Goal: Task Accomplishment & Management: Manage account settings

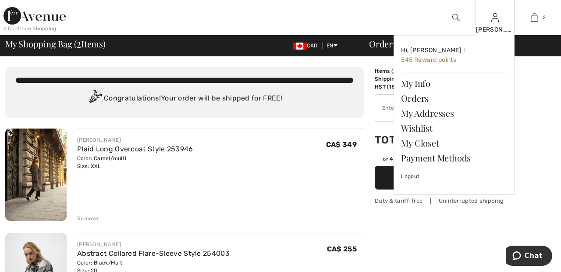
click at [495, 20] on img at bounding box center [495, 17] width 7 height 11
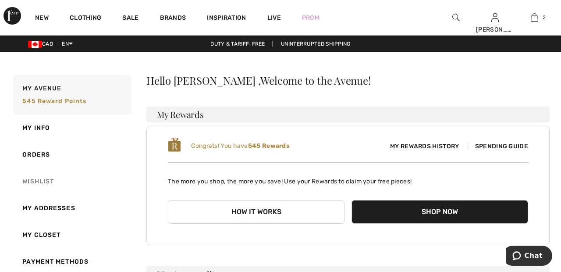
click at [50, 183] on link "Wishlist" at bounding box center [71, 181] width 120 height 27
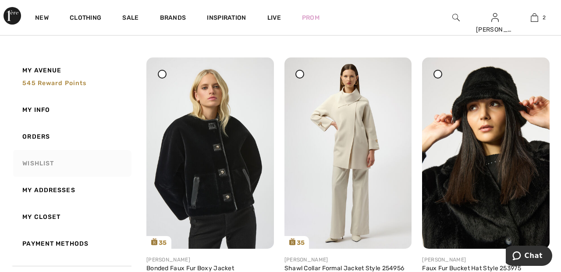
scroll to position [373, 0]
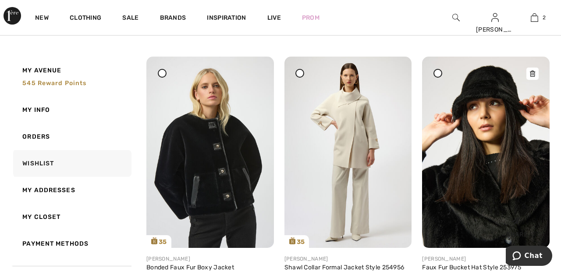
click at [491, 177] on img at bounding box center [486, 152] width 128 height 191
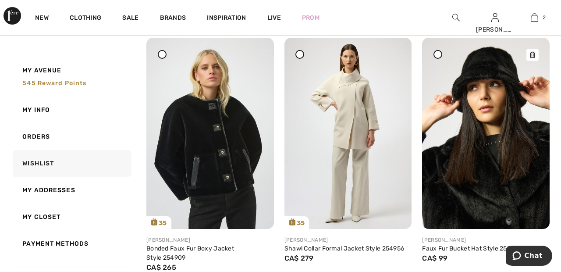
scroll to position [415, 0]
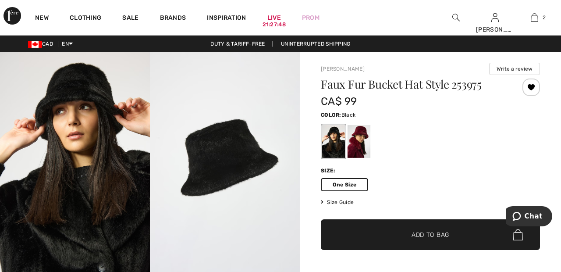
click at [442, 241] on span "✔ Added to Bag Add to Bag" at bounding box center [430, 234] width 219 height 31
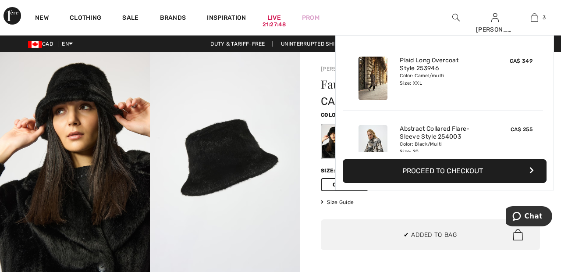
scroll to position [96, 0]
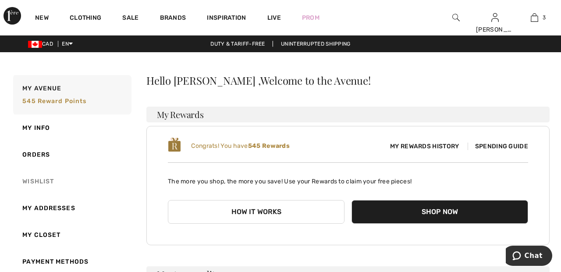
click at [48, 183] on link "Wishlist" at bounding box center [71, 181] width 120 height 27
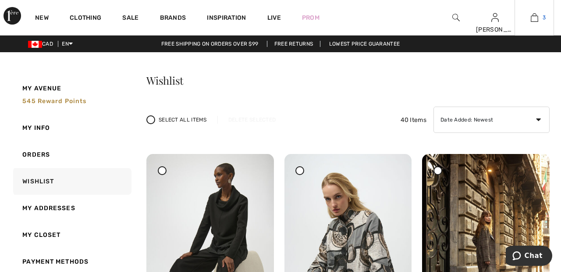
click at [542, 18] on link "3" at bounding box center [534, 17] width 39 height 11
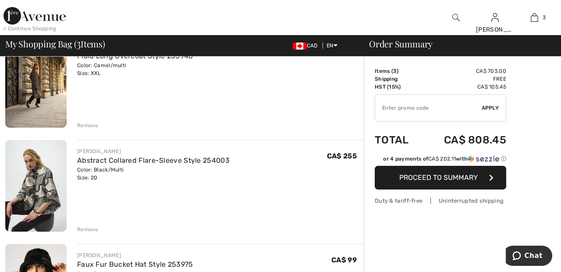
scroll to position [93, 0]
click at [479, 178] on button "Proceed to Summary" at bounding box center [441, 178] width 132 height 24
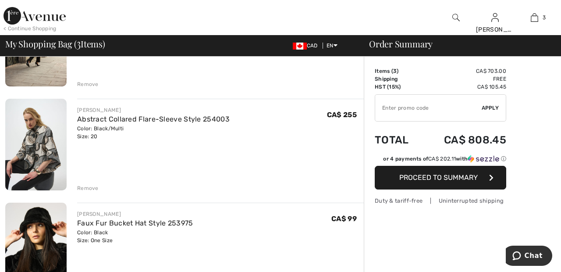
scroll to position [135, 0]
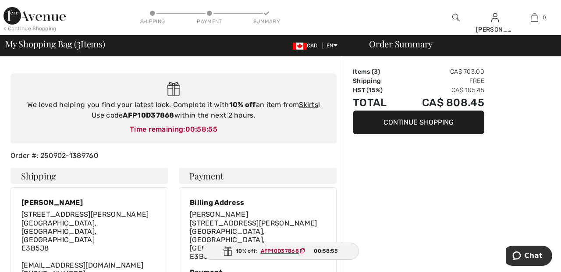
scroll to position [58, 0]
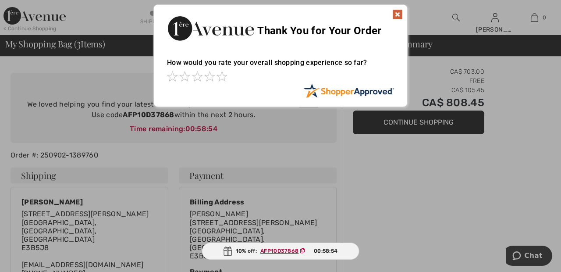
click at [428, 88] on div "Sorry! Something went wrong. Close Thank You for Your Order How would you rate …" at bounding box center [280, 55] width 561 height 111
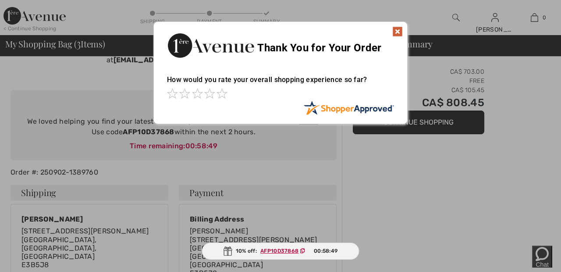
scroll to position [41, 0]
click at [399, 33] on img at bounding box center [397, 32] width 11 height 11
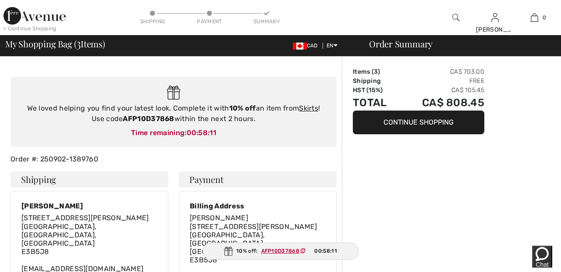
scroll to position [49, 0]
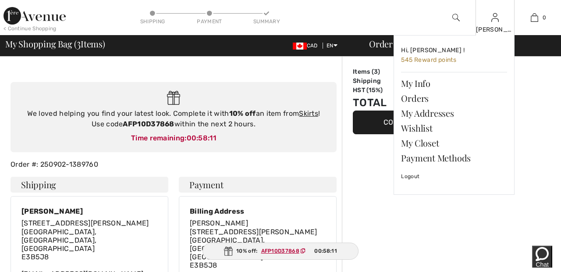
click at [495, 21] on img at bounding box center [495, 17] width 7 height 11
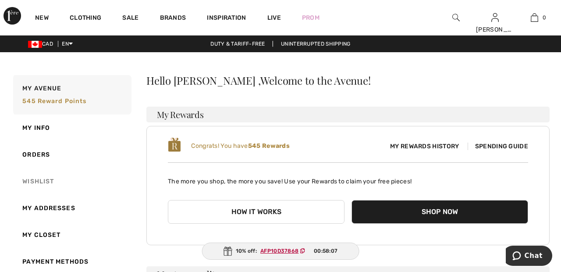
click at [47, 180] on link "Wishlist" at bounding box center [71, 181] width 120 height 27
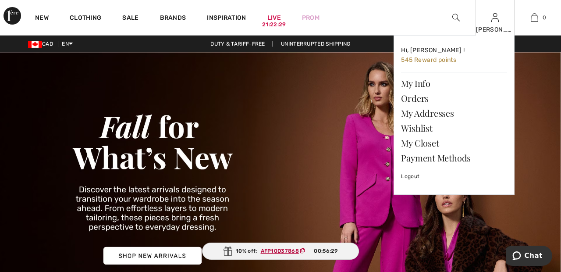
click at [495, 21] on img at bounding box center [495, 17] width 7 height 11
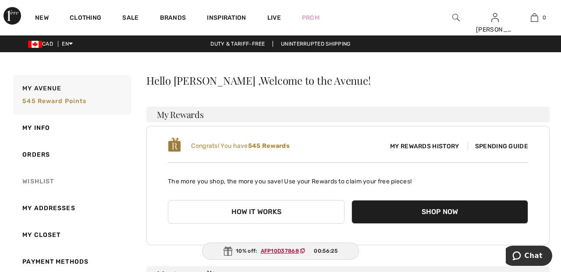
click at [41, 183] on link "Wishlist" at bounding box center [71, 181] width 120 height 27
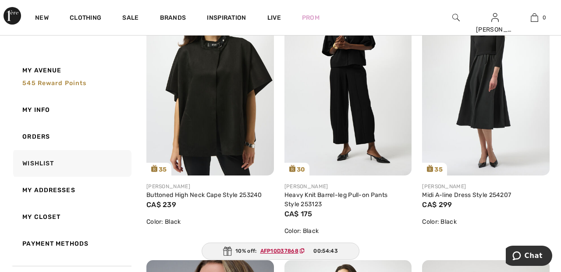
scroll to position [724, 0]
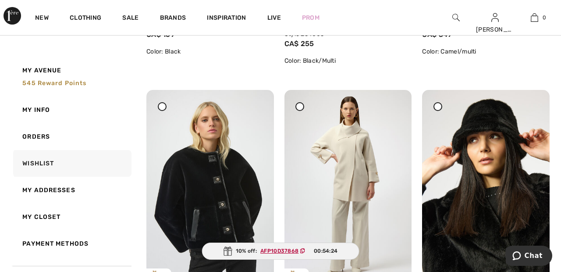
scroll to position [0, 0]
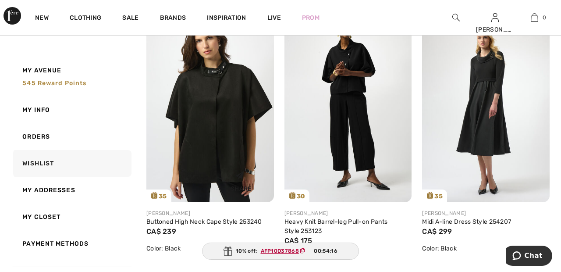
click at [229, 118] on img at bounding box center [210, 106] width 128 height 191
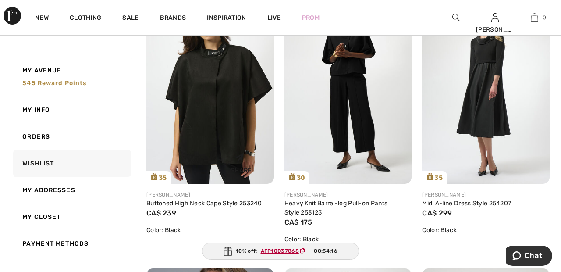
scroll to position [736, 0]
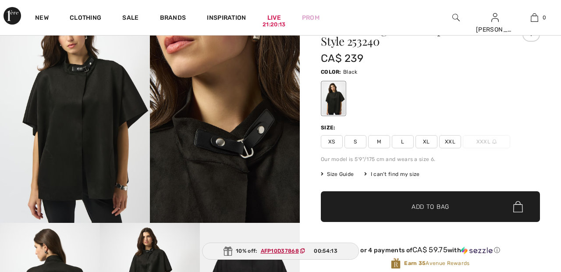
click at [454, 142] on span "XXL" at bounding box center [450, 141] width 22 height 13
click at [468, 210] on span "✔ Added to Bag Add to Bag" at bounding box center [430, 206] width 219 height 31
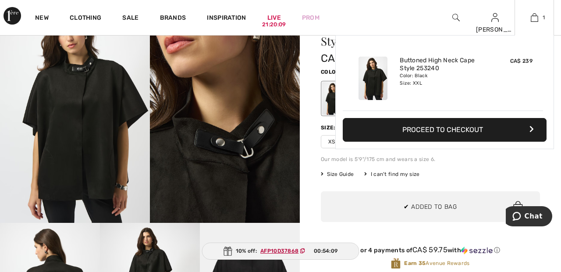
click at [502, 132] on button "Proceed to Checkout" at bounding box center [445, 130] width 204 height 24
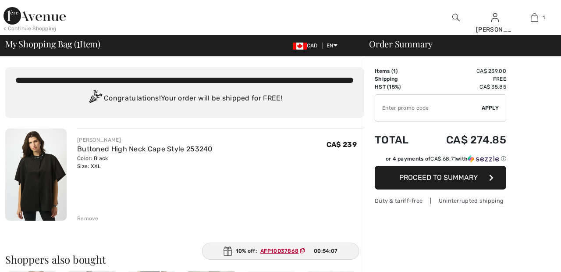
scroll to position [33, 0]
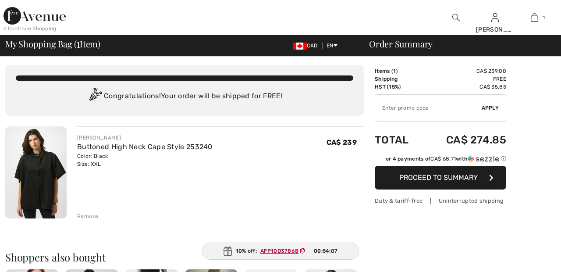
checkbox input "true"
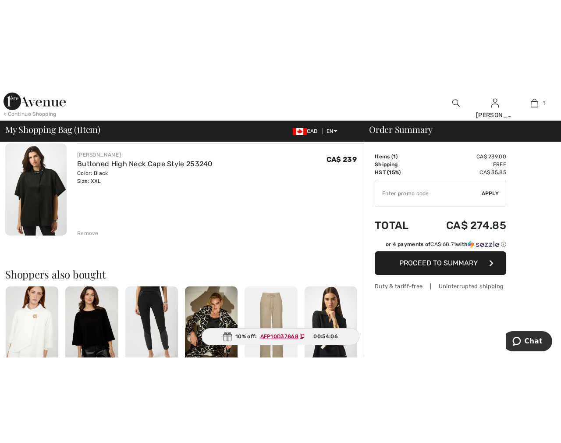
scroll to position [71, 0]
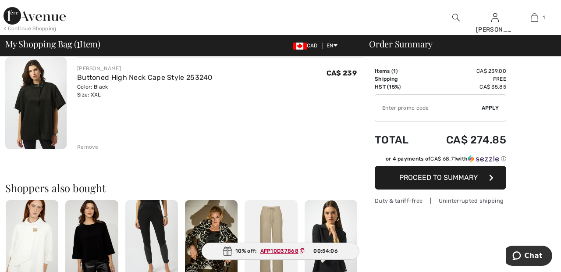
click at [395, 108] on input "TEXT" at bounding box center [428, 108] width 107 height 26
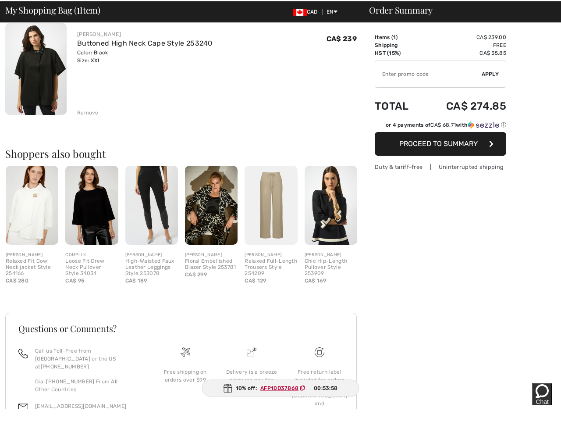
click at [400, 107] on input "TEXT" at bounding box center [428, 108] width 107 height 26
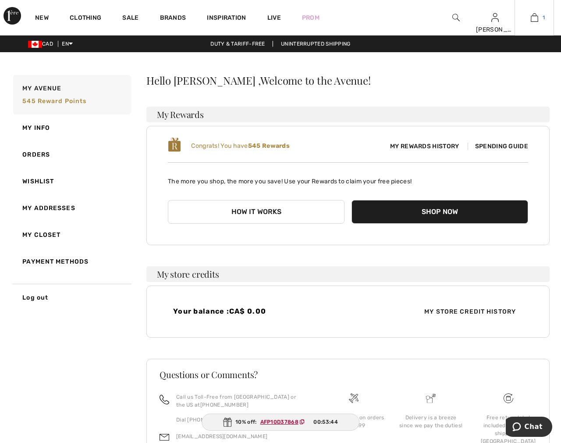
click at [535, 20] on img at bounding box center [534, 17] width 7 height 11
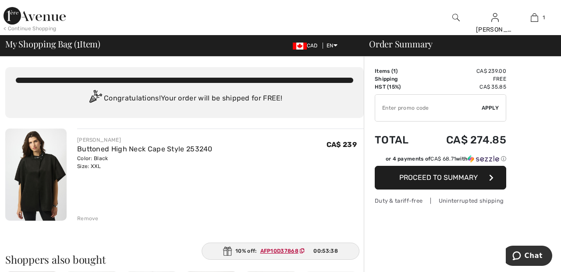
click at [284, 253] on ins "AFP10D37868" at bounding box center [279, 251] width 38 height 6
click at [284, 258] on div "10% off: AFP10D37868 00:53:37" at bounding box center [281, 250] width 158 height 17
click at [228, 253] on img at bounding box center [227, 250] width 9 height 9
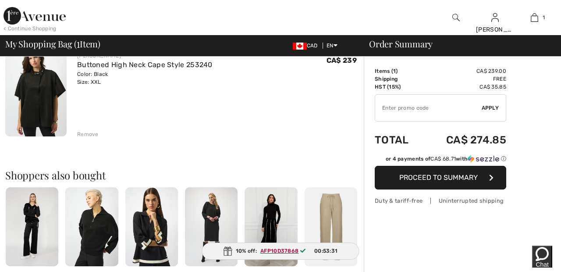
scroll to position [86, 0]
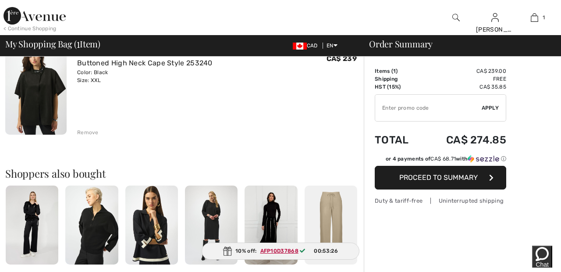
click at [274, 254] on ins "AFP10D37868" at bounding box center [279, 251] width 38 height 6
click at [397, 108] on input "TEXT" at bounding box center [428, 108] width 107 height 26
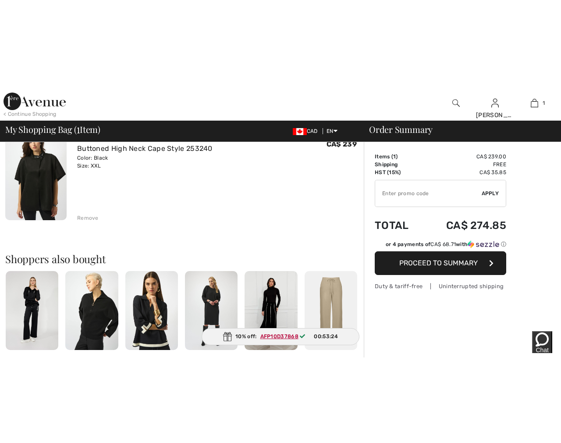
scroll to position [95, 0]
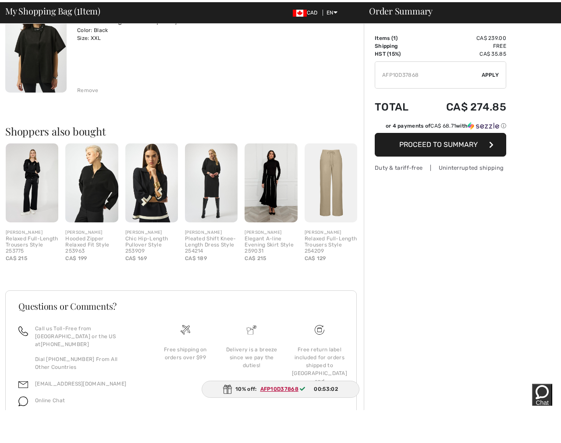
type input "AFP10D37868"
click at [496, 104] on span "Apply" at bounding box center [491, 108] width 18 height 8
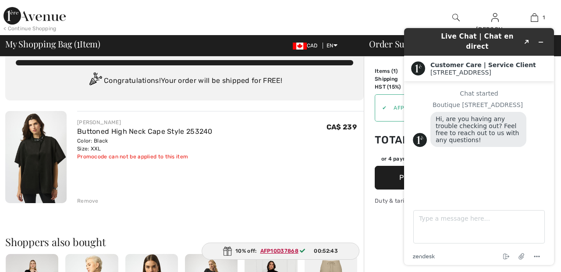
scroll to position [0, 0]
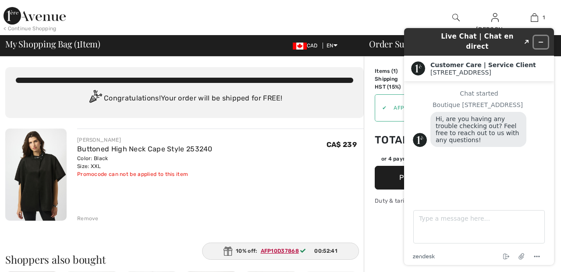
click at [542, 42] on icon "Minimize widget" at bounding box center [541, 42] width 4 height 0
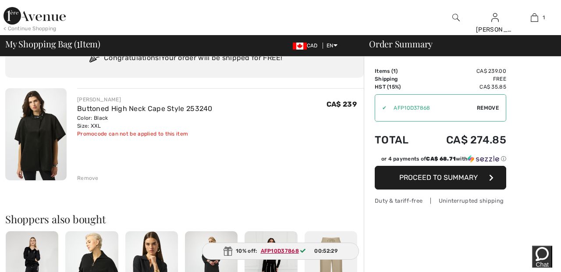
scroll to position [26, 0]
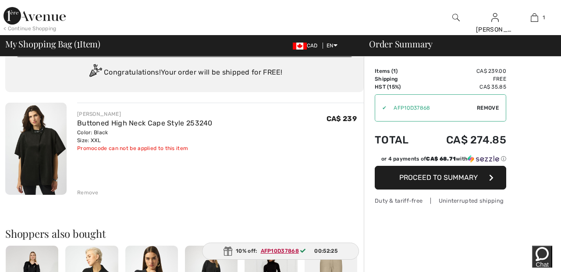
click at [90, 194] on div "Remove" at bounding box center [87, 193] width 21 height 8
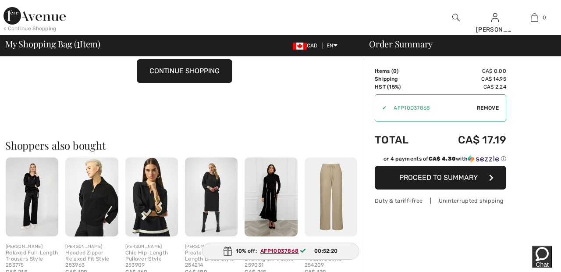
scroll to position [0, 0]
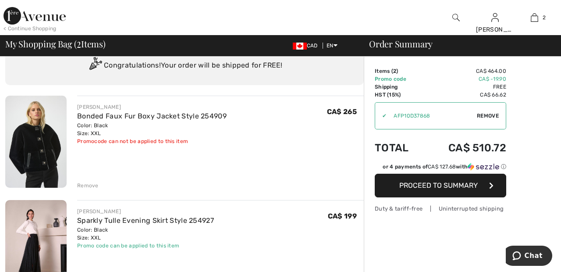
scroll to position [27, 0]
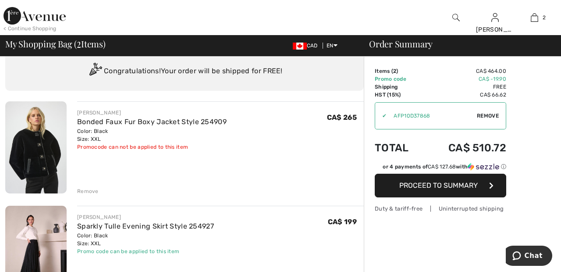
click at [93, 187] on div "Remove" at bounding box center [87, 191] width 21 height 8
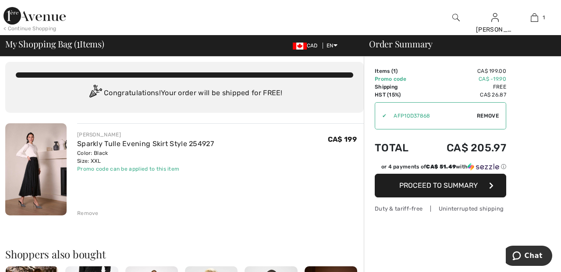
scroll to position [0, 0]
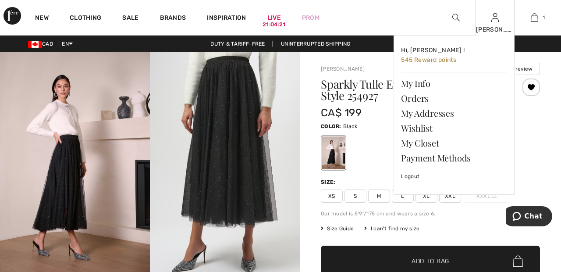
click at [495, 21] on img at bounding box center [495, 17] width 7 height 11
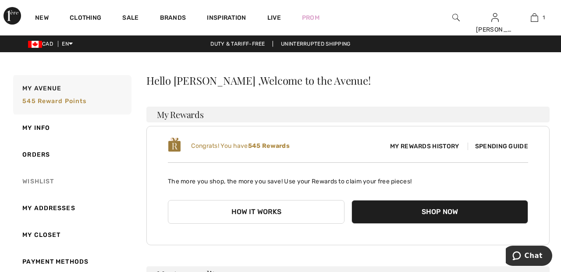
click at [46, 180] on link "Wishlist" at bounding box center [71, 181] width 120 height 27
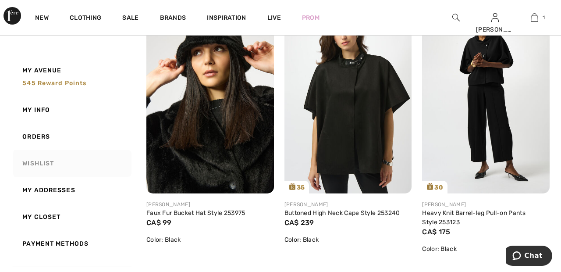
scroll to position [702, 0]
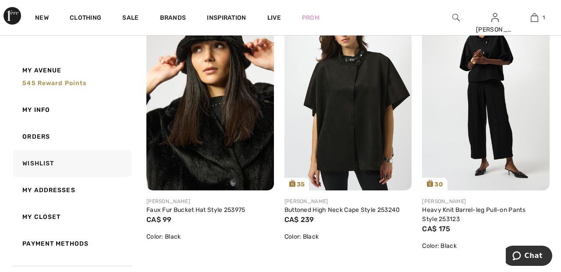
click at [350, 121] on img at bounding box center [349, 95] width 128 height 191
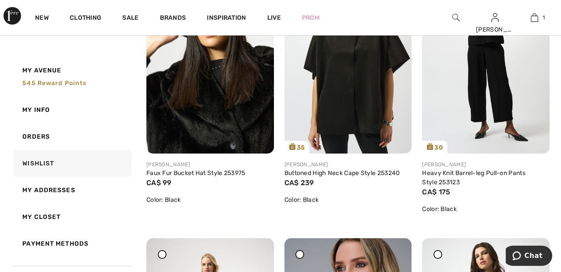
scroll to position [748, 0]
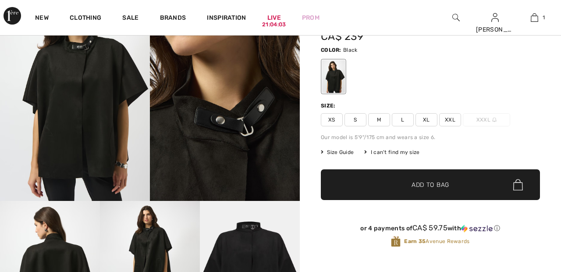
click at [453, 121] on span "XXL" at bounding box center [450, 119] width 22 height 13
click at [443, 184] on span "Add to Bag" at bounding box center [431, 184] width 38 height 9
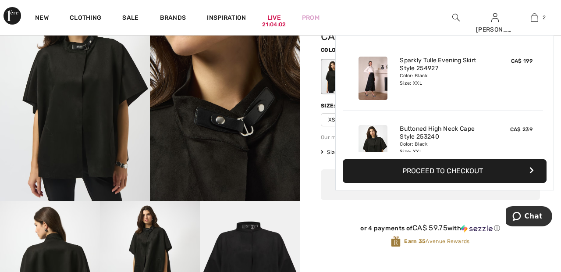
scroll to position [27, 0]
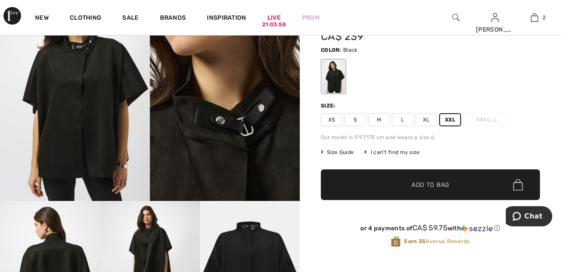
click at [494, 185] on span "✔ Added to Bag Add to Bag" at bounding box center [430, 184] width 219 height 31
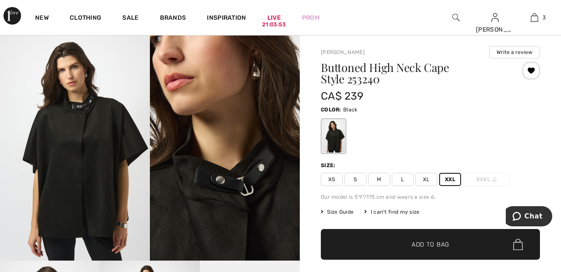
scroll to position [0, 0]
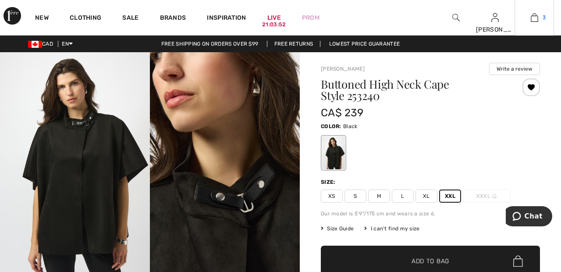
click at [534, 19] on img at bounding box center [534, 17] width 7 height 11
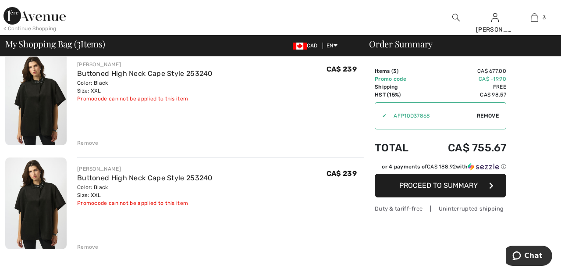
scroll to position [182, 0]
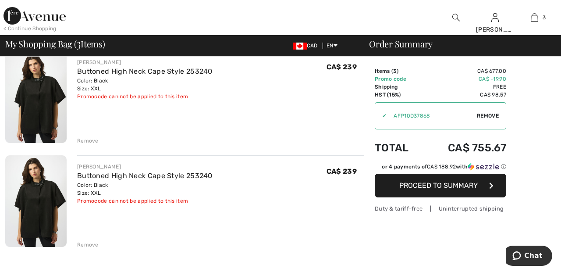
click at [92, 140] on div "Remove" at bounding box center [87, 141] width 21 height 8
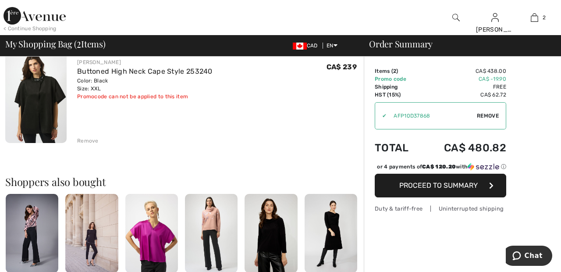
click at [96, 144] on div "Remove" at bounding box center [87, 141] width 21 height 8
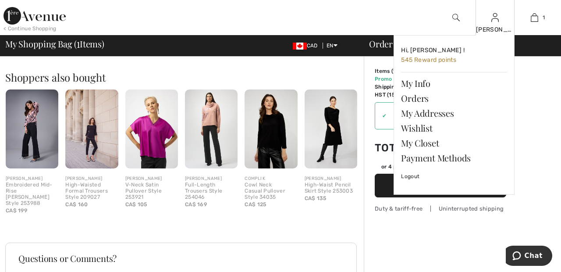
click at [494, 20] on img at bounding box center [495, 17] width 7 height 11
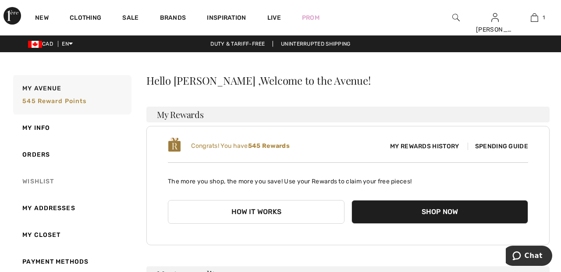
click at [42, 182] on link "Wishlist" at bounding box center [71, 181] width 120 height 27
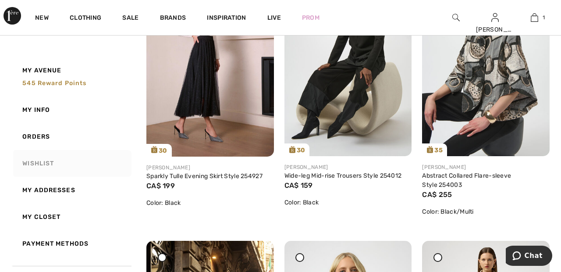
scroll to position [190, 0]
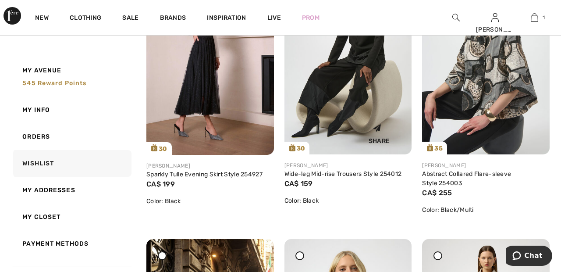
click at [349, 99] on img at bounding box center [349, 59] width 128 height 191
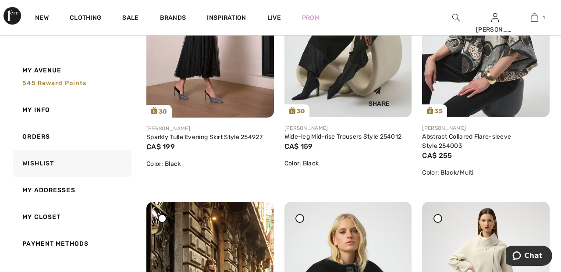
scroll to position [232, 0]
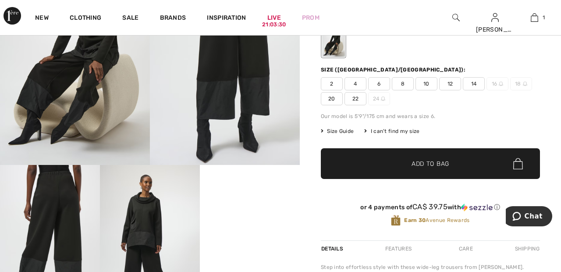
click at [356, 100] on span "22" at bounding box center [356, 98] width 22 height 13
click at [385, 160] on span "✔ Added to Bag Add to Bag" at bounding box center [430, 163] width 219 height 31
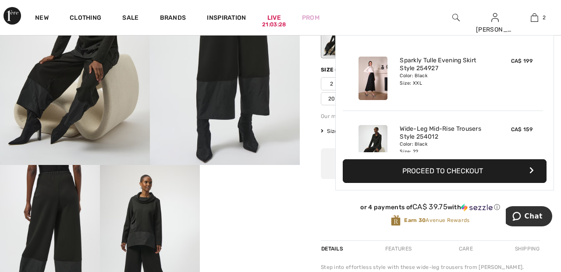
scroll to position [27, 0]
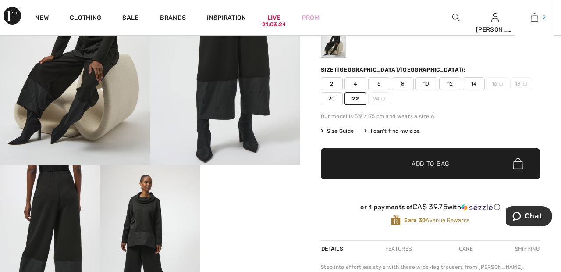
click at [537, 21] on img at bounding box center [534, 17] width 7 height 11
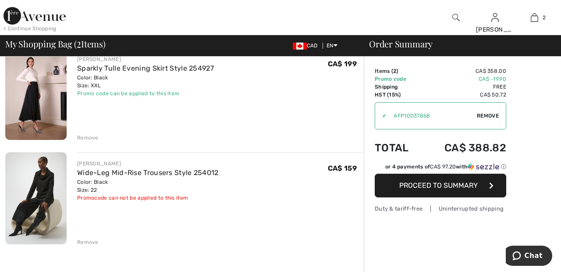
scroll to position [80, 0]
click at [91, 241] on div "Remove" at bounding box center [87, 243] width 21 height 8
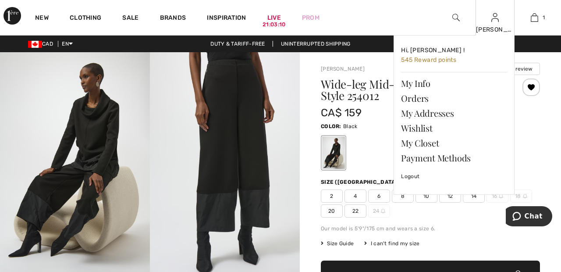
click at [497, 21] on img at bounding box center [495, 17] width 7 height 11
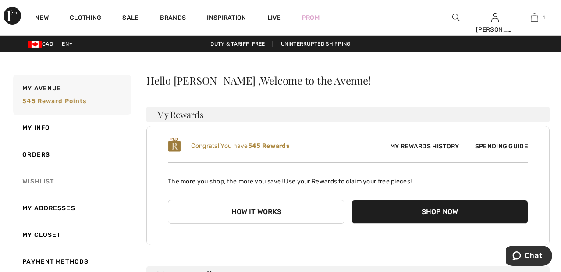
click at [45, 183] on link "Wishlist" at bounding box center [71, 181] width 120 height 27
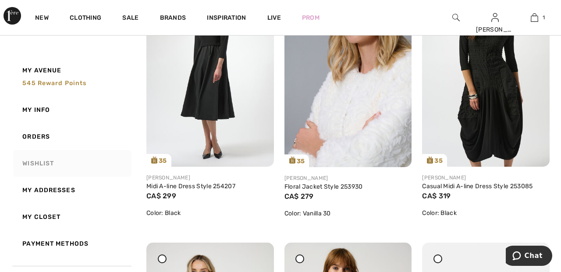
scroll to position [1005, 0]
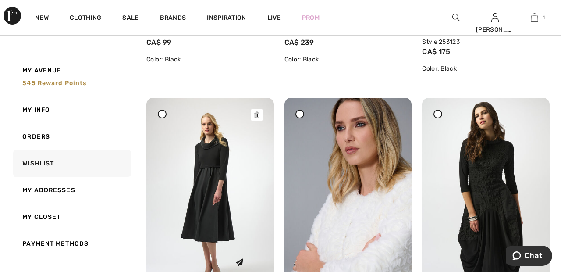
click at [208, 186] on img at bounding box center [210, 193] width 128 height 191
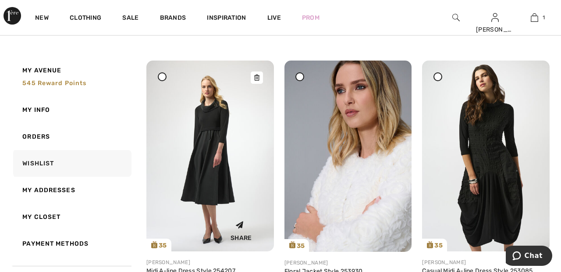
scroll to position [925, 0]
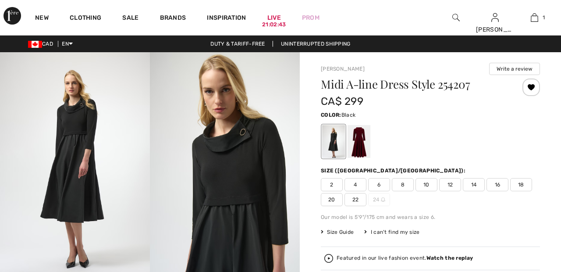
click at [362, 141] on div at bounding box center [359, 141] width 23 height 33
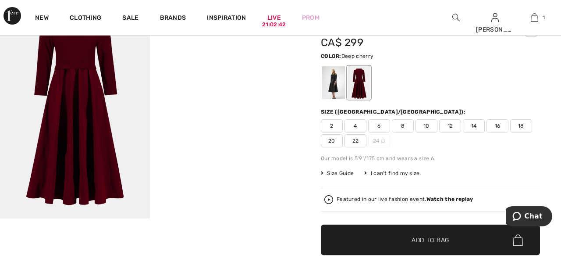
scroll to position [59, 0]
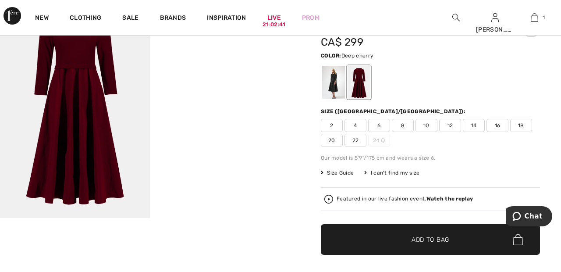
click at [357, 140] on span "22" at bounding box center [356, 140] width 22 height 13
click at [399, 240] on span "✔ Added to Bag" at bounding box center [417, 239] width 53 height 9
click at [448, 244] on span "✔ Added to Bag Add to Bag" at bounding box center [430, 239] width 219 height 31
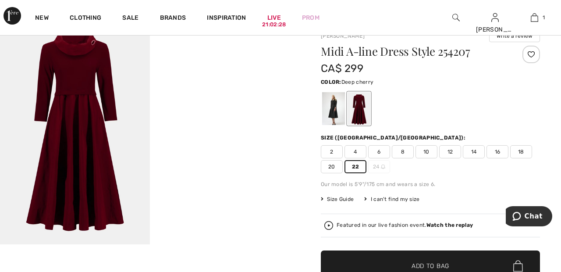
scroll to position [0, 0]
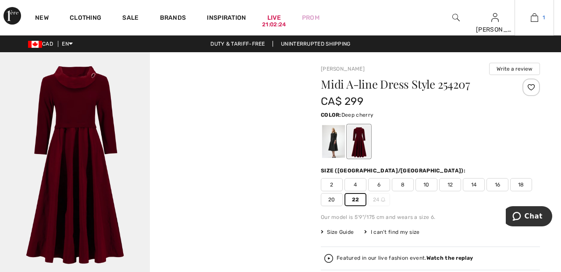
click at [534, 19] on img at bounding box center [534, 17] width 7 height 11
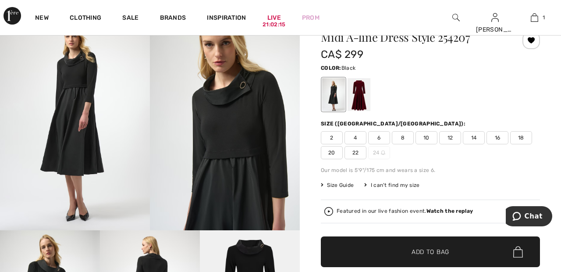
click at [363, 96] on div at bounding box center [359, 94] width 23 height 33
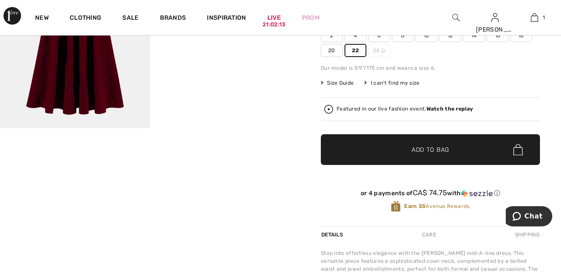
scroll to position [149, 0]
click at [427, 153] on span "Add to Bag" at bounding box center [431, 149] width 38 height 9
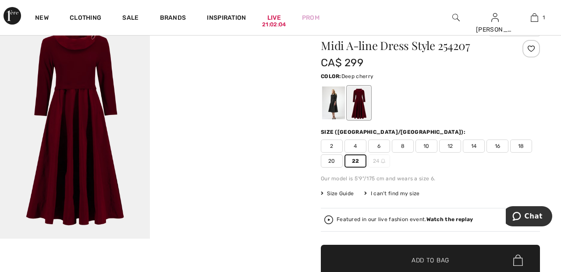
scroll to position [41, 0]
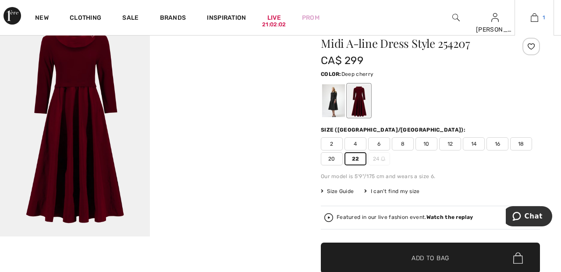
click at [544, 18] on span "1" at bounding box center [544, 18] width 2 height 8
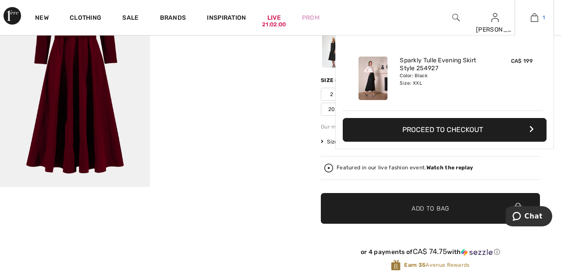
scroll to position [92, 0]
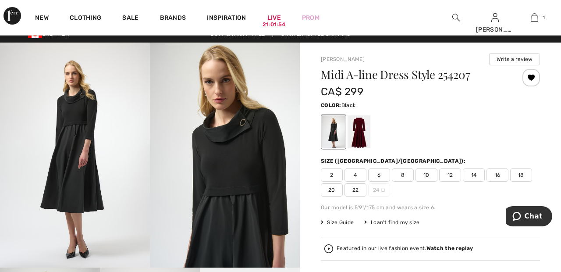
scroll to position [5, 0]
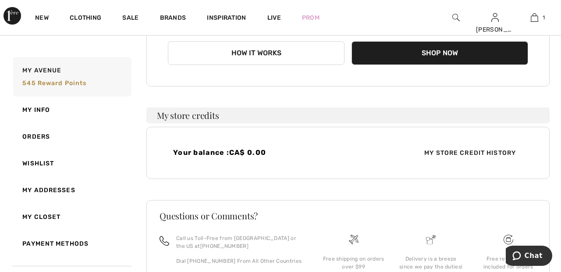
scroll to position [159, 0]
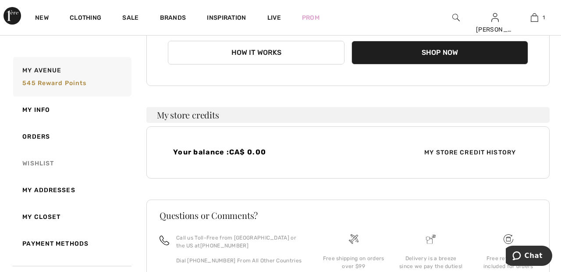
click at [35, 164] on link "Wishlist" at bounding box center [71, 163] width 120 height 27
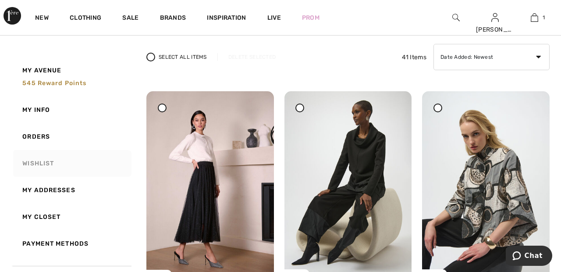
scroll to position [66, 0]
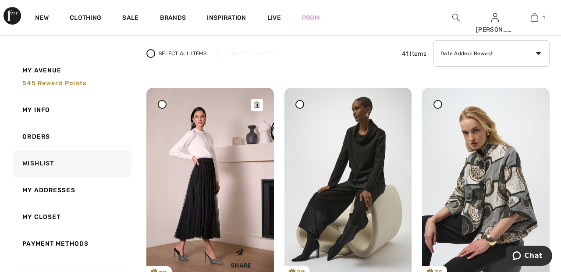
click at [205, 199] on img at bounding box center [210, 183] width 128 height 191
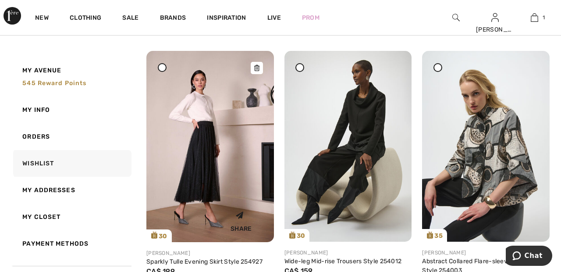
scroll to position [108, 0]
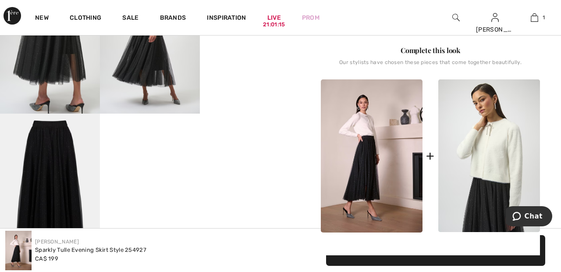
scroll to position [313, 0]
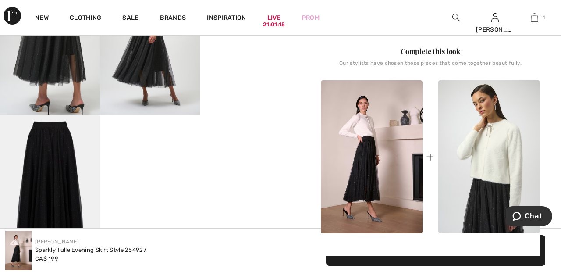
click at [373, 160] on img at bounding box center [372, 156] width 102 height 153
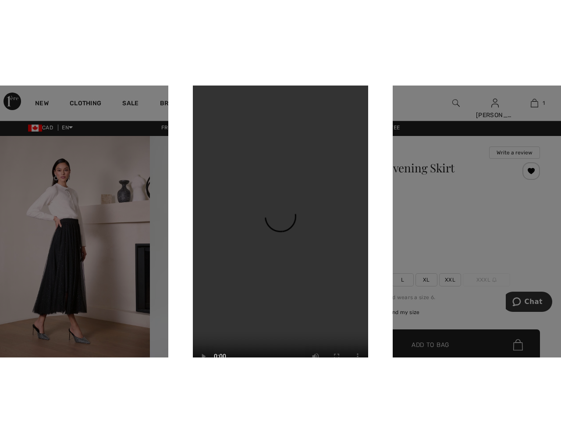
scroll to position [0, 0]
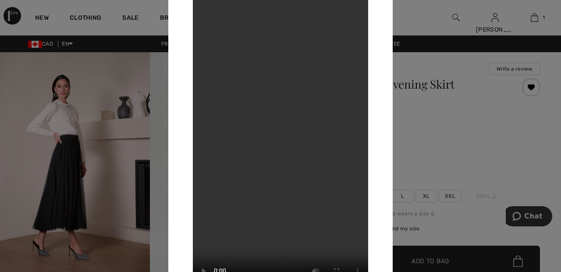
click at [22, 153] on div at bounding box center [280, 136] width 561 height 272
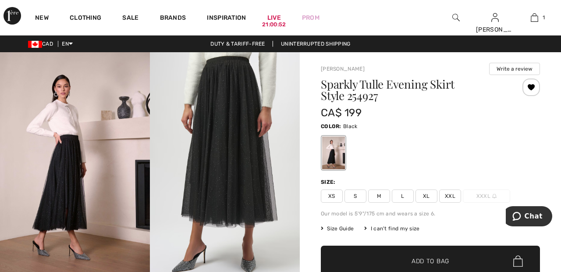
click at [456, 18] on img at bounding box center [456, 17] width 7 height 11
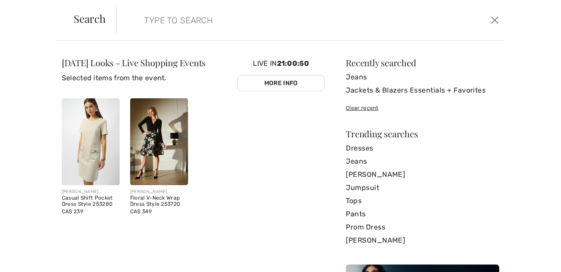
click at [299, 22] on input "search" at bounding box center [270, 20] width 264 height 26
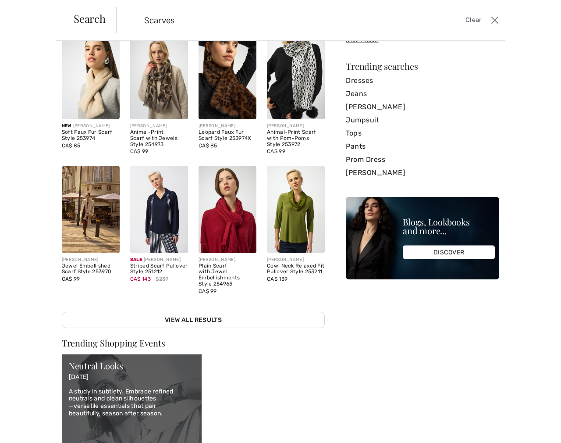
scroll to position [25, 0]
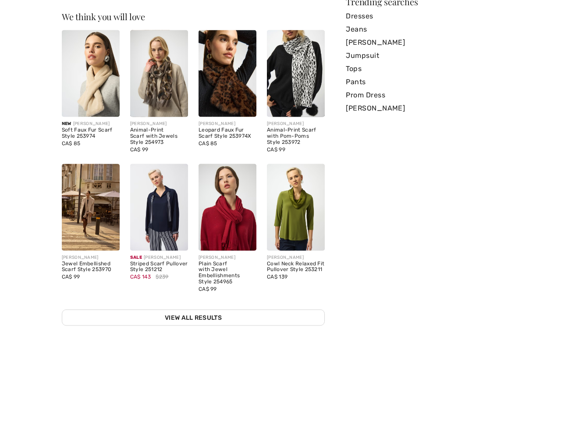
type input "Scarves"
click at [100, 180] on img at bounding box center [91, 180] width 58 height 87
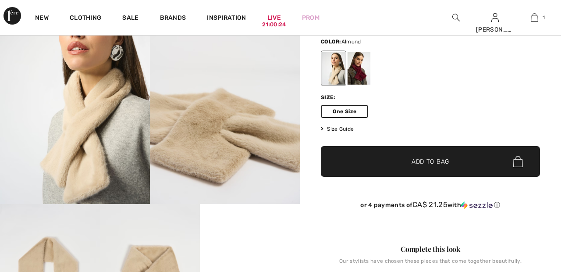
scroll to position [75, 0]
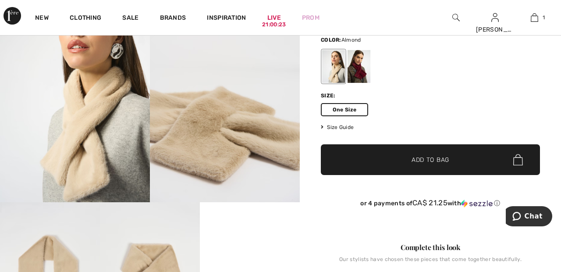
click at [451, 161] on span "✔ Added to Bag Add to Bag" at bounding box center [430, 159] width 219 height 31
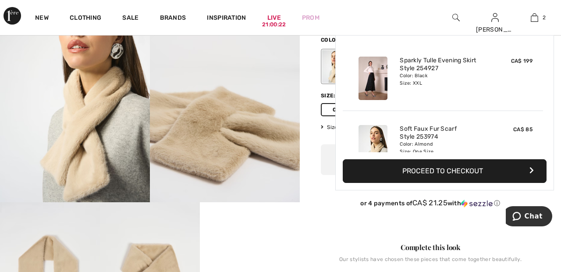
scroll to position [27, 0]
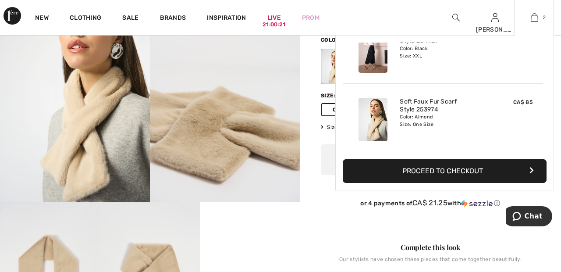
click at [536, 22] on img at bounding box center [534, 17] width 7 height 11
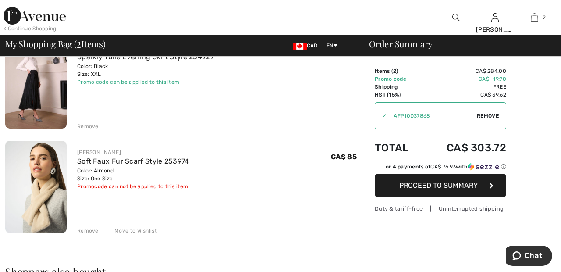
scroll to position [93, 0]
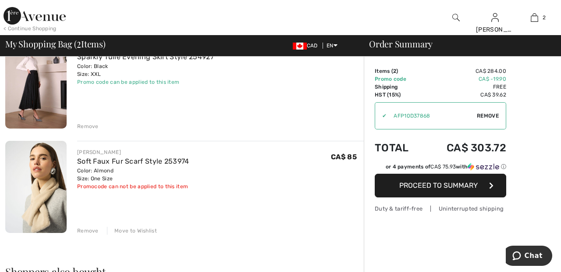
scroll to position [90, 0]
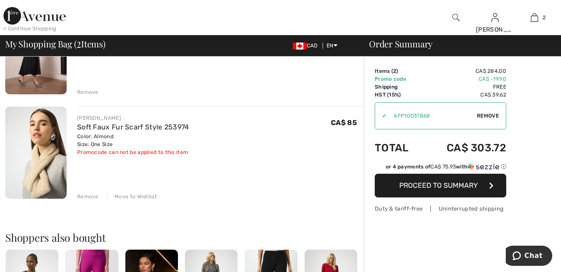
scroll to position [130, 0]
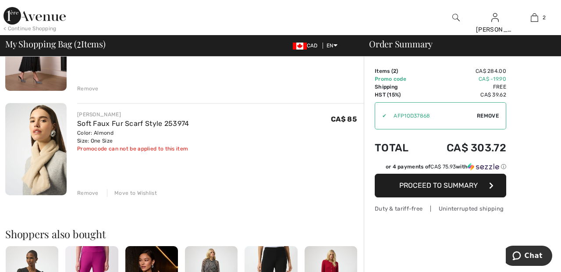
click at [133, 191] on div "Move to Wishlist" at bounding box center [132, 193] width 50 height 8
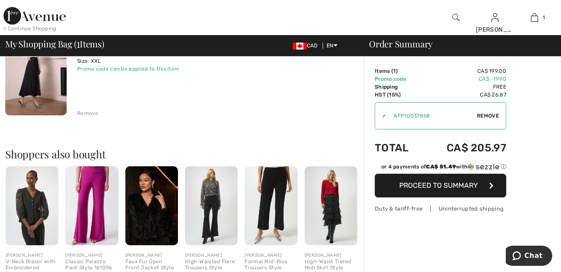
scroll to position [107, 0]
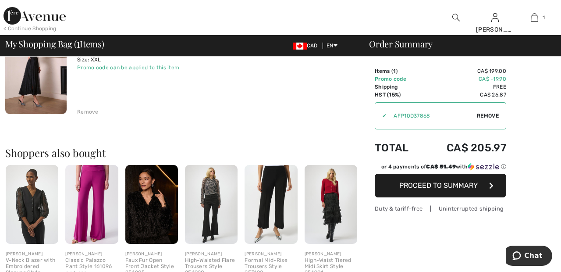
click at [458, 186] on span "Proceed to Summary" at bounding box center [438, 185] width 78 height 8
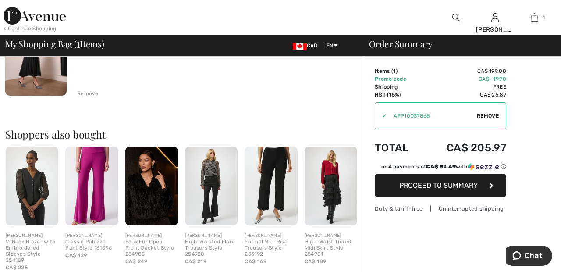
scroll to position [149, 0]
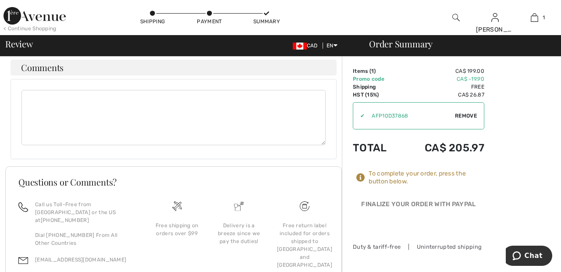
scroll to position [360, 0]
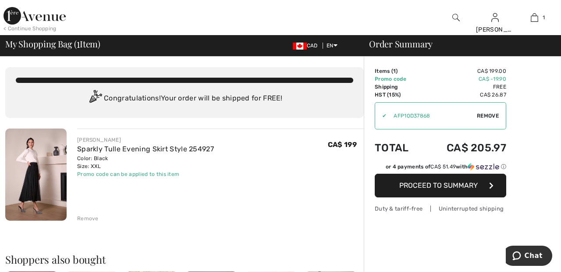
click at [41, 18] on img at bounding box center [35, 16] width 62 height 18
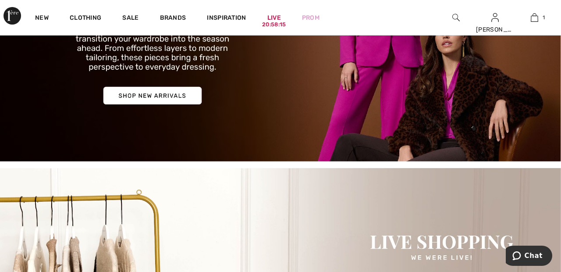
scroll to position [158, 0]
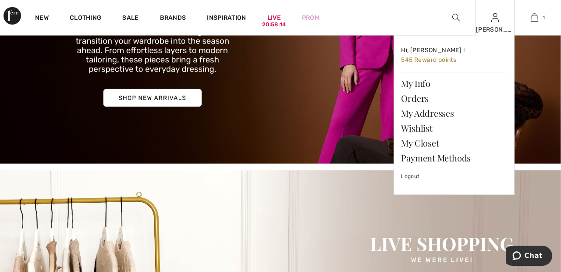
click at [495, 21] on img at bounding box center [495, 17] width 7 height 11
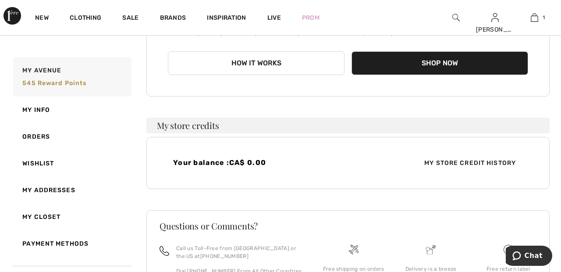
scroll to position [150, 0]
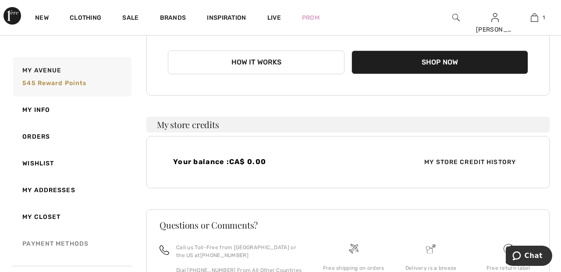
click at [60, 246] on link "Payment Methods" at bounding box center [71, 243] width 120 height 27
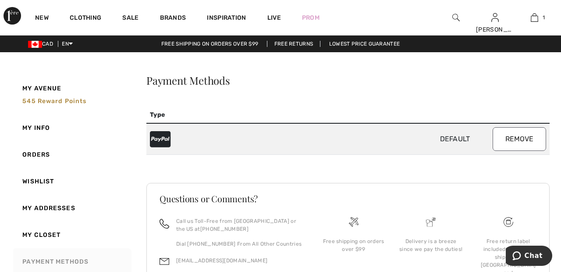
scroll to position [14, 0]
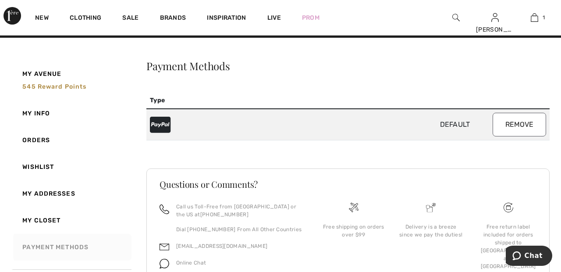
click at [71, 254] on link "Payment Methods" at bounding box center [71, 247] width 120 height 27
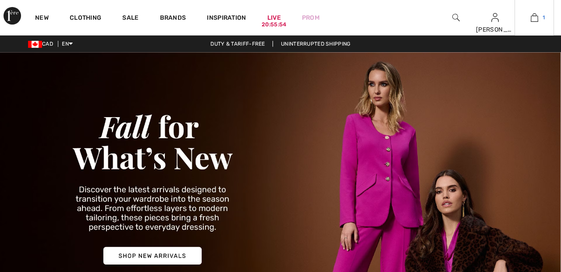
click at [536, 21] on img at bounding box center [534, 17] width 7 height 11
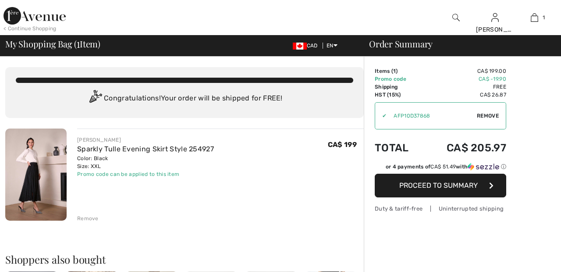
checkbox input "true"
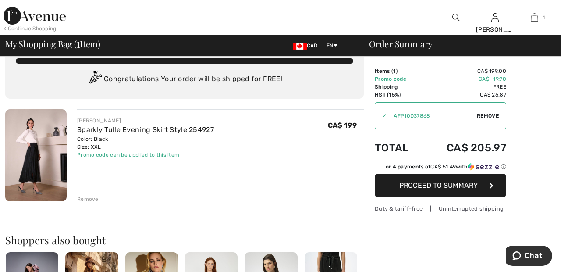
scroll to position [20, 0]
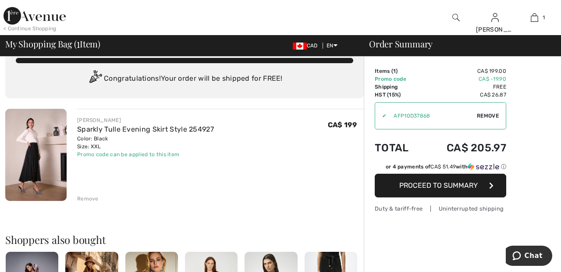
click at [89, 201] on div "Remove" at bounding box center [87, 199] width 21 height 8
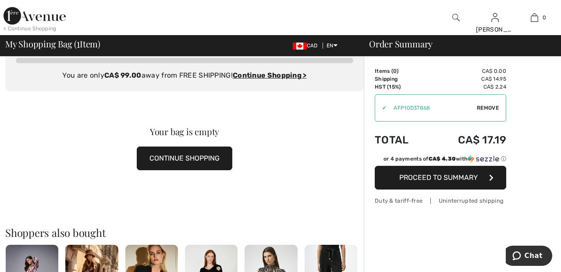
scroll to position [0, 0]
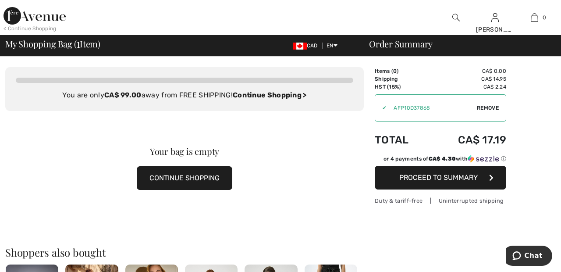
click at [496, 109] on span "Remove" at bounding box center [488, 108] width 22 height 8
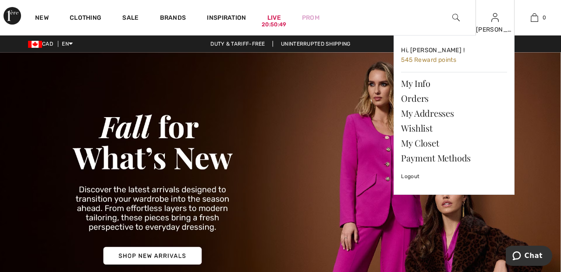
click at [495, 22] on img at bounding box center [495, 17] width 7 height 11
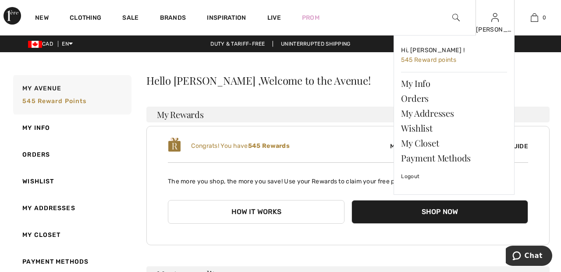
click at [498, 21] on img at bounding box center [495, 17] width 7 height 11
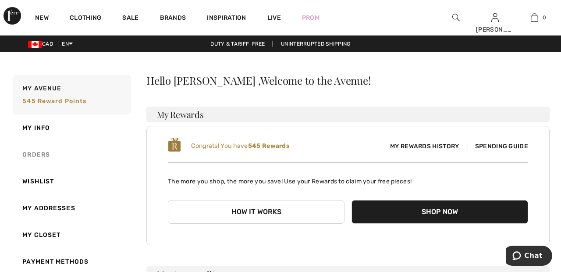
click at [39, 153] on link "Orders" at bounding box center [71, 154] width 120 height 27
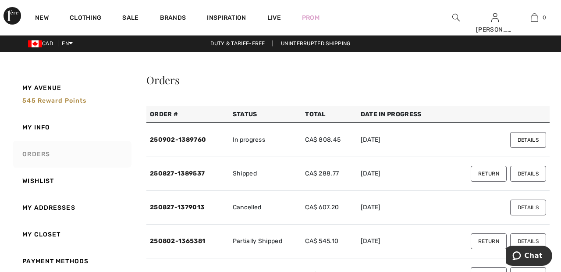
scroll to position [3, 0]
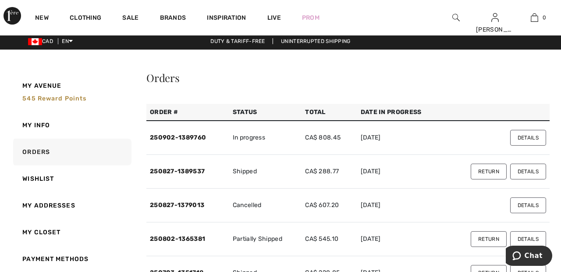
click at [536, 135] on button "Details" at bounding box center [528, 138] width 36 height 16
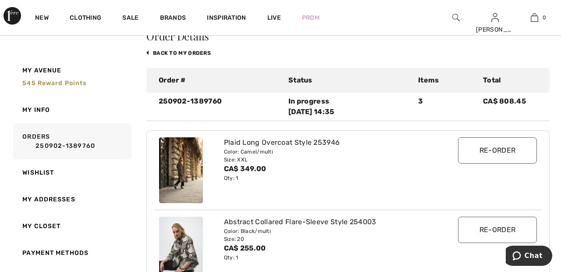
scroll to position [0, 0]
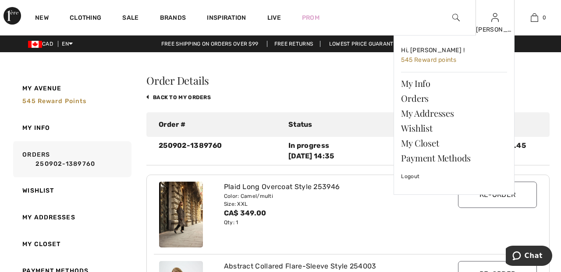
click at [496, 21] on img at bounding box center [495, 17] width 7 height 11
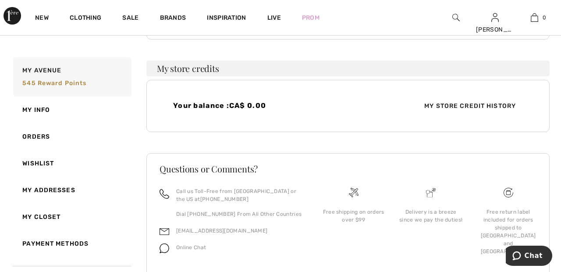
scroll to position [232, 0]
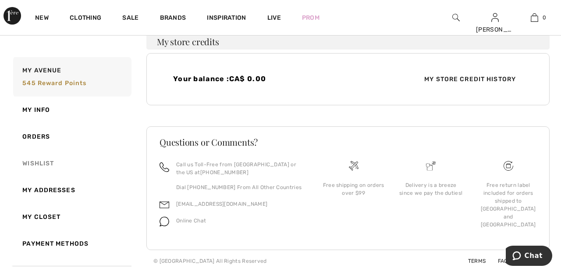
click at [43, 164] on link "Wishlist" at bounding box center [71, 163] width 120 height 27
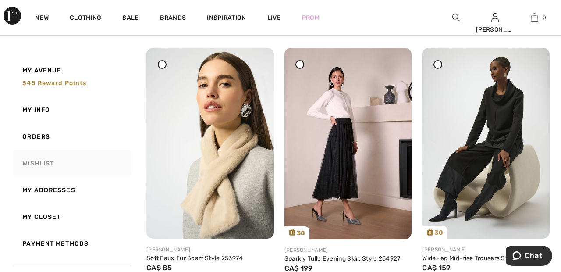
scroll to position [110, 0]
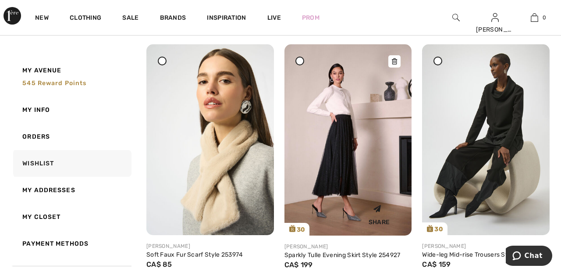
click at [352, 174] on img at bounding box center [349, 139] width 128 height 191
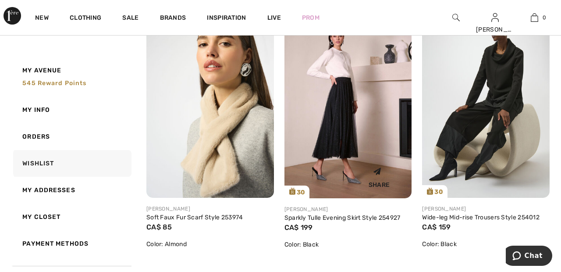
scroll to position [152, 0]
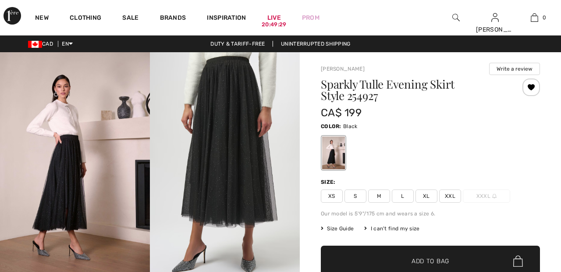
click at [453, 195] on span "XXL" at bounding box center [450, 195] width 22 height 13
click at [458, 262] on span "✔ Added to Bag Add to Bag" at bounding box center [430, 261] width 219 height 31
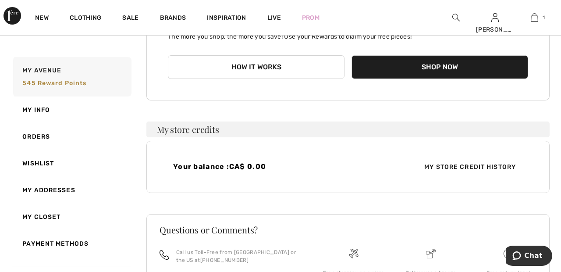
scroll to position [146, 0]
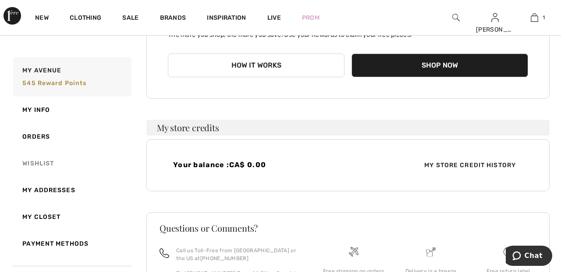
click at [44, 160] on link "Wishlist" at bounding box center [71, 163] width 120 height 27
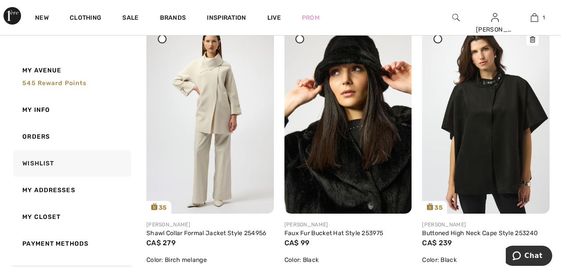
click at [495, 132] on img at bounding box center [486, 117] width 128 height 191
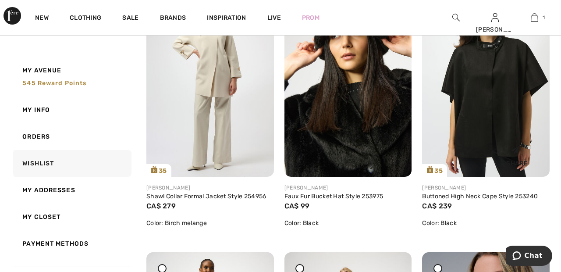
scroll to position [716, 0]
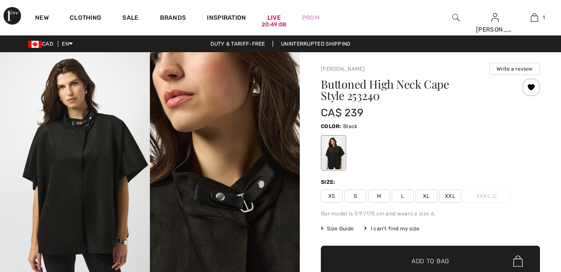
click at [452, 198] on span "XXL" at bounding box center [450, 195] width 22 height 13
click at [452, 262] on span "✔ Added to Bag Add to Bag" at bounding box center [430, 261] width 219 height 31
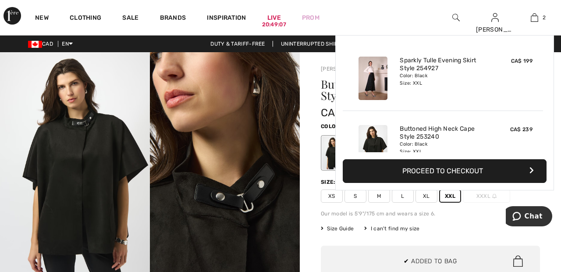
scroll to position [27, 0]
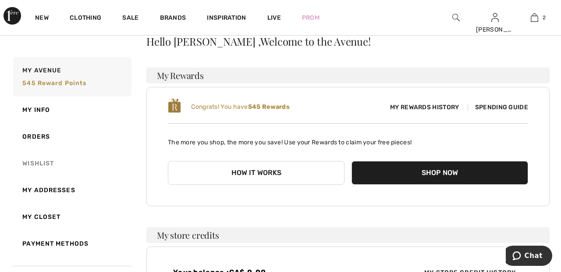
click at [38, 170] on link "Wishlist" at bounding box center [71, 163] width 120 height 27
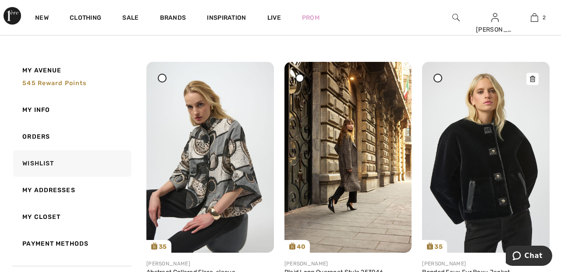
click at [472, 155] on img at bounding box center [486, 157] width 128 height 191
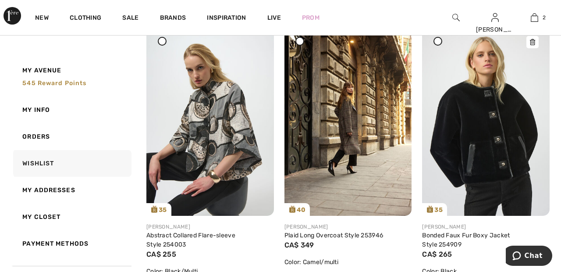
scroll to position [401, 0]
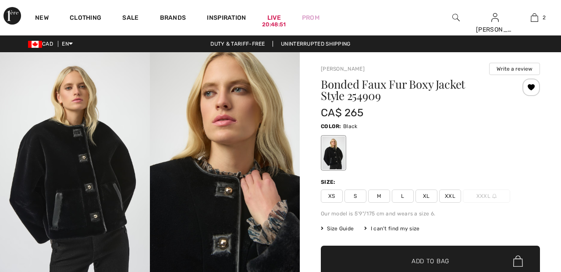
click at [453, 199] on span "XXL" at bounding box center [450, 195] width 22 height 13
click at [467, 263] on span "✔ Added to Bag Add to Bag" at bounding box center [430, 261] width 219 height 31
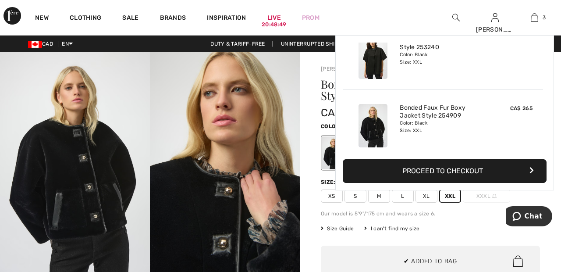
scroll to position [96, 0]
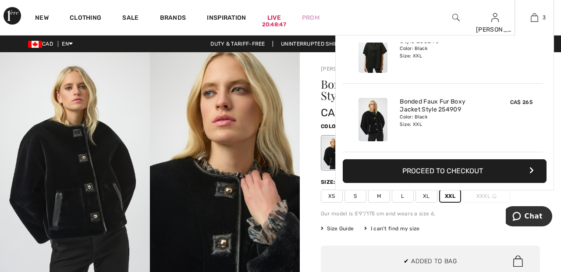
click at [494, 173] on button "Proceed to Checkout" at bounding box center [445, 171] width 204 height 24
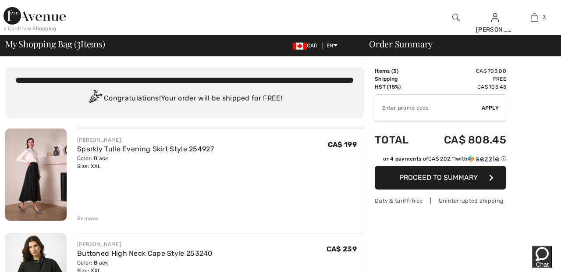
click at [427, 109] on input "TEXT" at bounding box center [428, 108] width 107 height 26
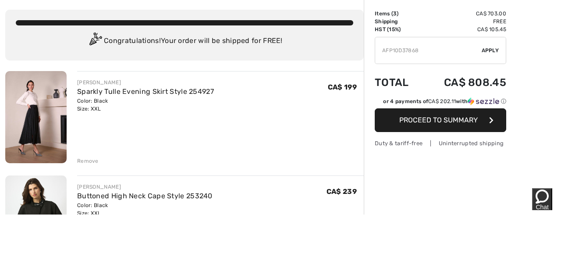
type input "AFP10D37868"
click at [494, 72] on td "CA$ 703.00" at bounding box center [463, 71] width 85 height 8
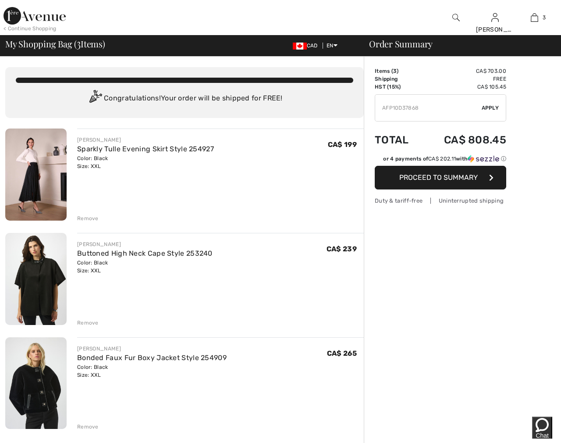
click at [495, 108] on span "Apply" at bounding box center [491, 108] width 18 height 8
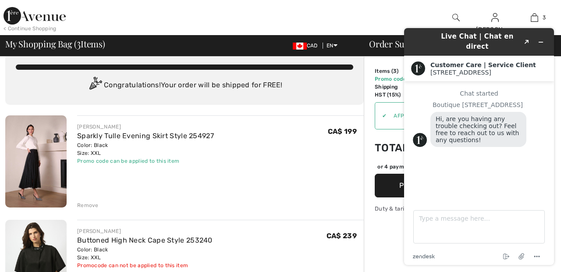
scroll to position [14, 0]
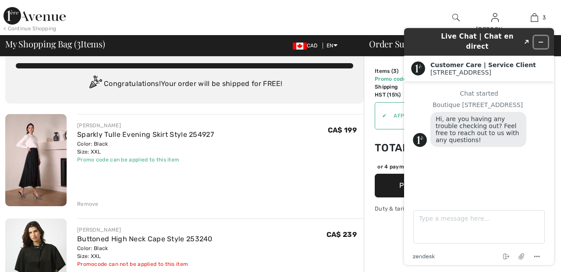
click at [542, 42] on icon "Minimize widget" at bounding box center [541, 42] width 4 height 0
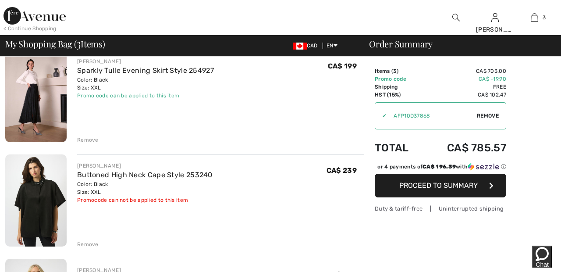
scroll to position [86, 0]
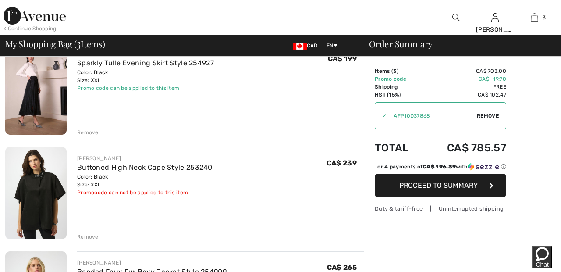
click at [93, 233] on div "Remove" at bounding box center [87, 237] width 21 height 8
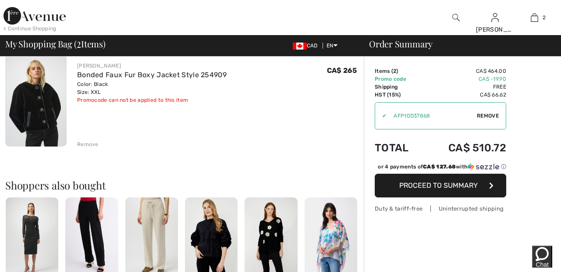
scroll to position [179, 0]
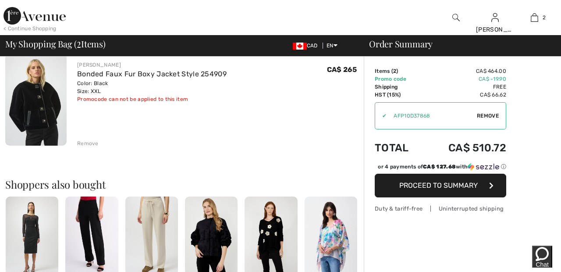
click at [88, 143] on div "Remove" at bounding box center [87, 143] width 21 height 8
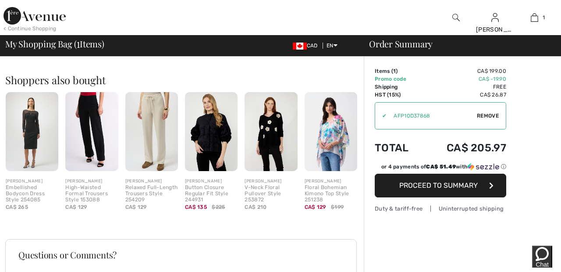
click at [467, 178] on button "Proceed to Summary" at bounding box center [441, 186] width 132 height 24
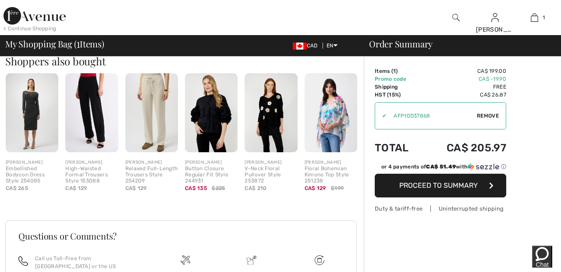
scroll to position [221, 0]
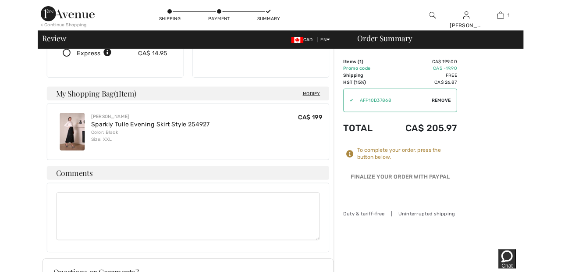
scroll to position [211, 0]
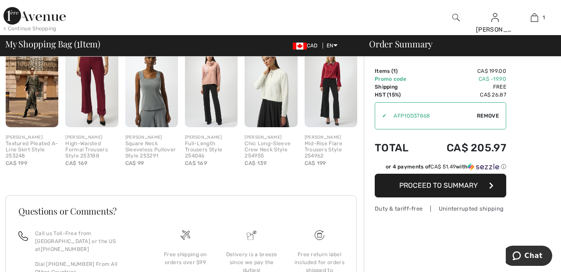
click at [495, 114] on span "Remove" at bounding box center [488, 116] width 22 height 8
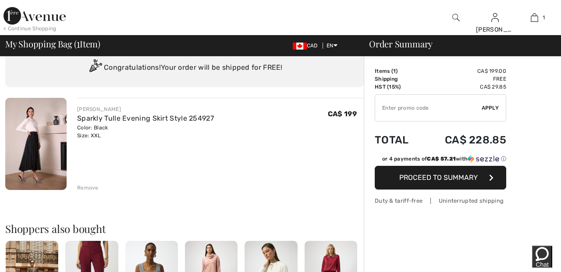
scroll to position [32, 0]
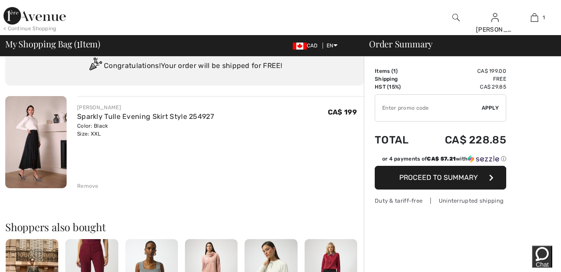
click at [477, 177] on button "Proceed to Summary" at bounding box center [441, 178] width 132 height 24
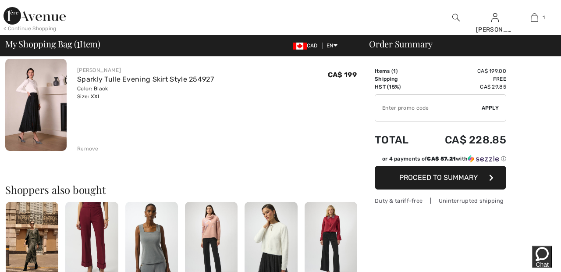
scroll to position [75, 0]
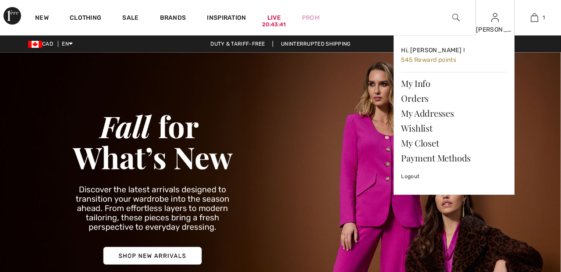
click at [496, 22] on img at bounding box center [495, 17] width 7 height 11
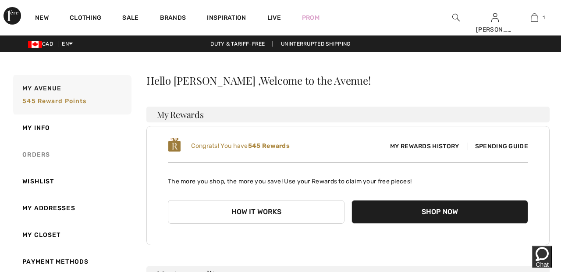
click at [48, 152] on link "Orders" at bounding box center [71, 154] width 120 height 27
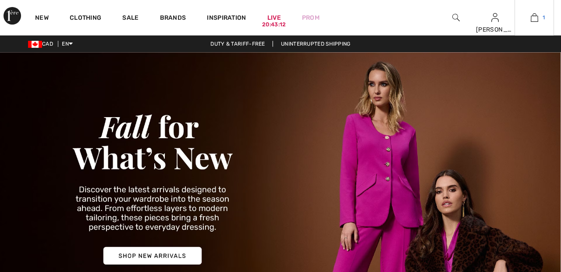
click at [544, 18] on span "1" at bounding box center [544, 18] width 2 height 8
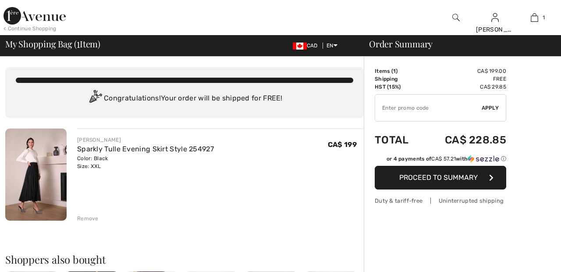
click at [89, 216] on div "Remove" at bounding box center [87, 218] width 21 height 8
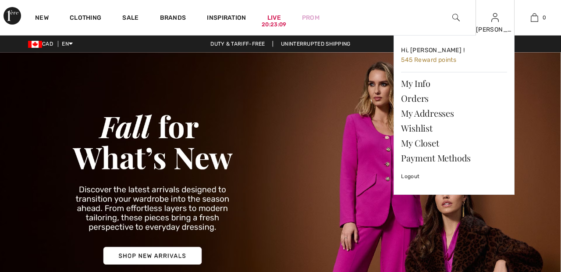
click at [495, 22] on img at bounding box center [495, 17] width 7 height 11
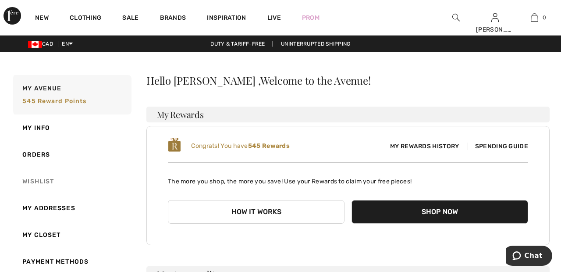
click at [50, 180] on link "Wishlist" at bounding box center [71, 181] width 120 height 27
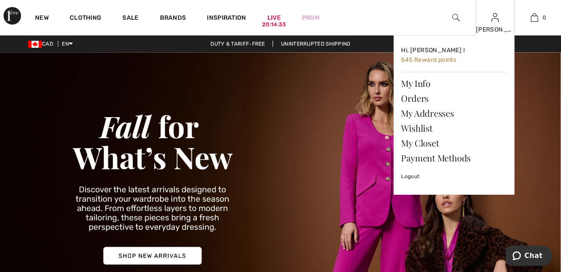
click at [497, 22] on img at bounding box center [495, 17] width 7 height 11
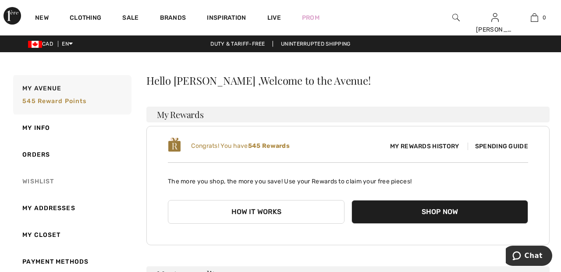
click at [42, 185] on link "Wishlist" at bounding box center [71, 181] width 120 height 27
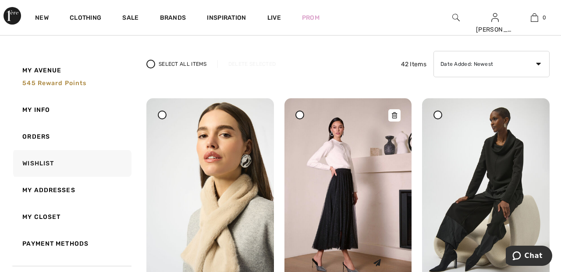
click at [349, 209] on img at bounding box center [349, 193] width 128 height 191
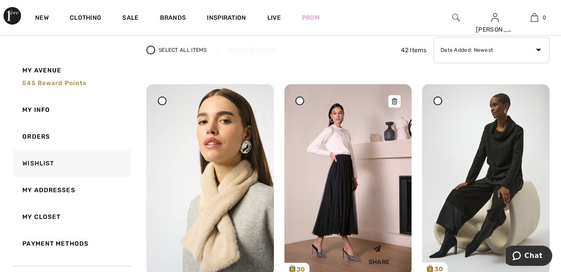
scroll to position [98, 0]
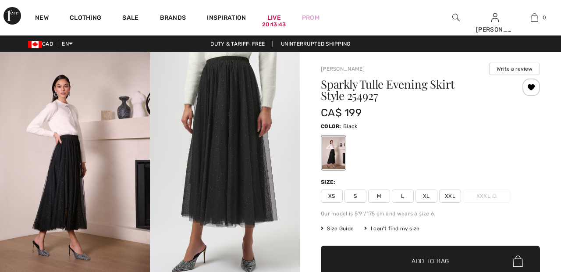
click at [451, 197] on span "XXL" at bounding box center [450, 195] width 22 height 13
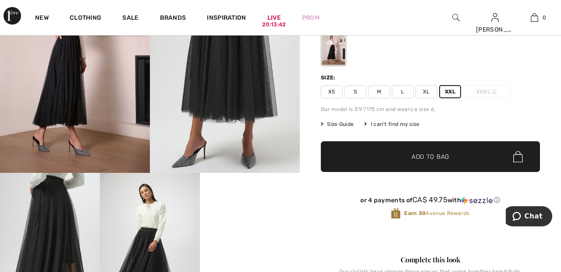
scroll to position [106, 0]
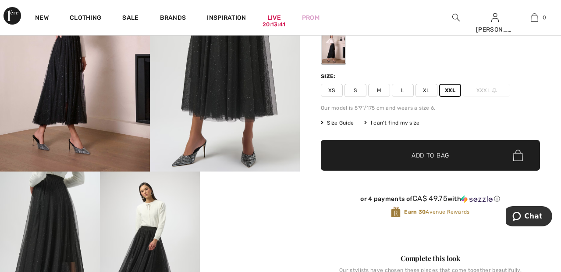
click at [473, 160] on span "✔ Added to Bag Add to Bag" at bounding box center [430, 155] width 219 height 31
click at [537, 21] on img at bounding box center [534, 17] width 7 height 11
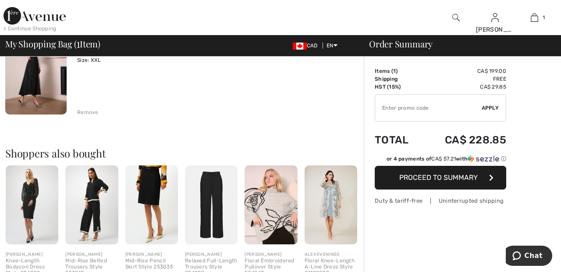
scroll to position [107, 0]
click at [471, 179] on span "Proceed to Summary" at bounding box center [438, 177] width 78 height 8
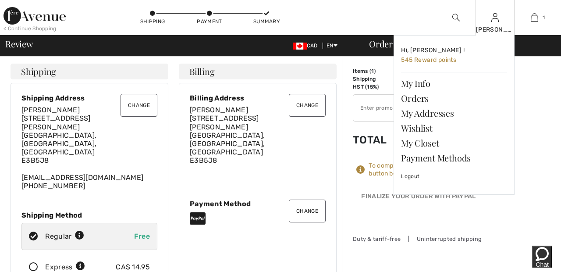
click at [495, 21] on img at bounding box center [495, 17] width 7 height 11
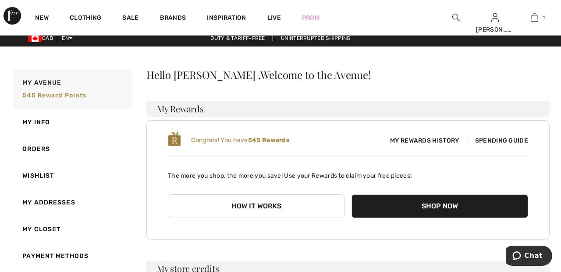
scroll to position [6, 0]
click at [45, 149] on link "Orders" at bounding box center [71, 148] width 120 height 27
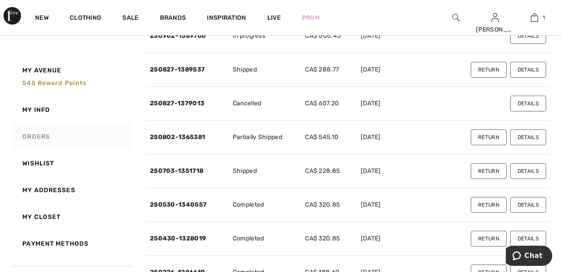
scroll to position [99, 0]
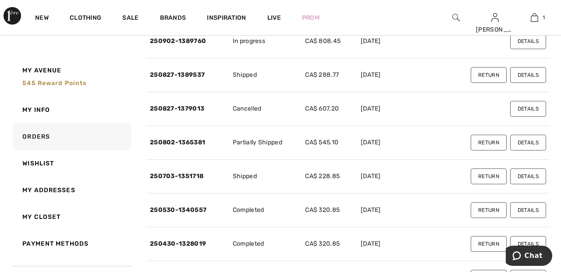
click at [538, 172] on button "Details" at bounding box center [528, 176] width 36 height 16
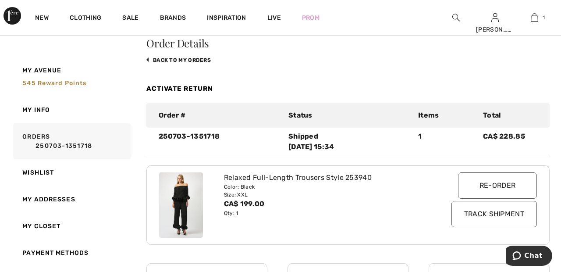
scroll to position [38, 0]
click at [199, 89] on link "Activate Return" at bounding box center [179, 88] width 67 height 8
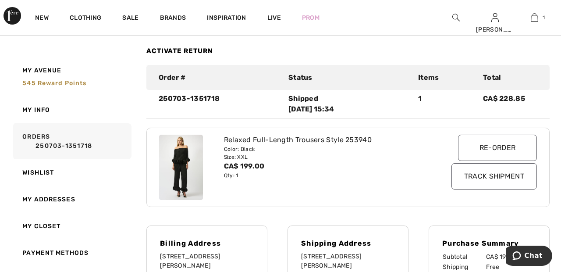
scroll to position [80, 0]
